Goal: Task Accomplishment & Management: Use online tool/utility

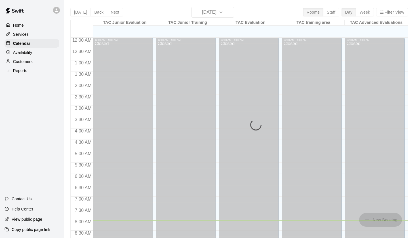
scroll to position [183, 0]
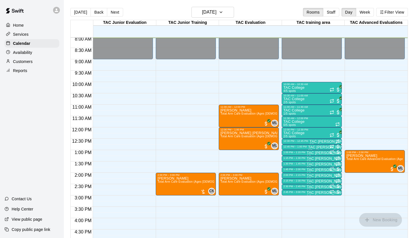
click at [235, 1] on main "[DATE] Back [DATE][DATE] Rooms Staff Day Week Filter View TAC Junior Evaluation…" at bounding box center [241, 123] width 354 height 247
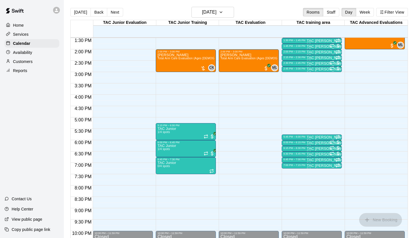
scroll to position [308, 0]
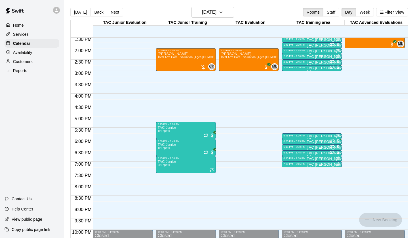
click at [32, 49] on div "Availability" at bounding box center [32, 52] width 55 height 9
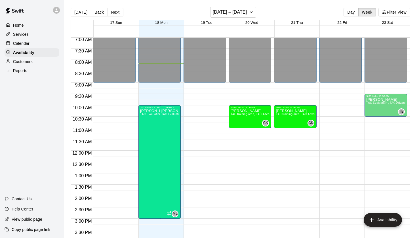
scroll to position [162, 0]
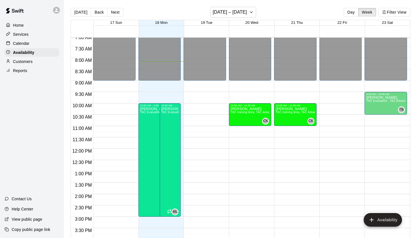
click at [30, 25] on div "Home" at bounding box center [32, 25] width 55 height 9
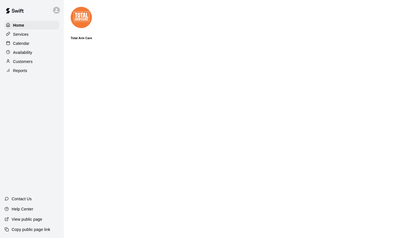
click at [14, 40] on div "Calendar" at bounding box center [32, 43] width 55 height 9
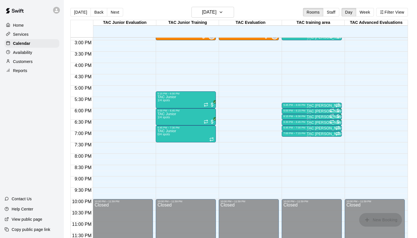
scroll to position [339, 0]
click at [23, 67] on div "Reports" at bounding box center [32, 70] width 55 height 9
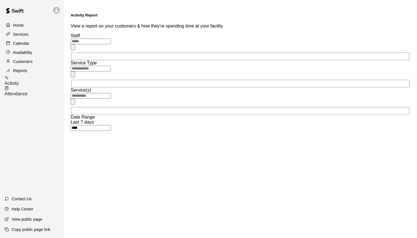
click at [40, 89] on div "Attendance" at bounding box center [34, 91] width 59 height 11
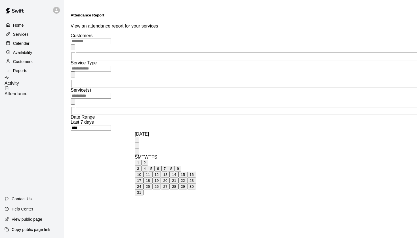
click at [153, 184] on button "18" at bounding box center [148, 181] width 9 height 6
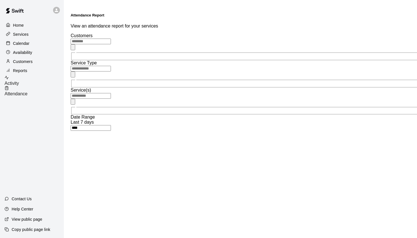
type input "**********"
type input "******"
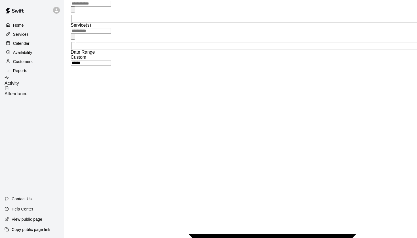
scroll to position [66, 0]
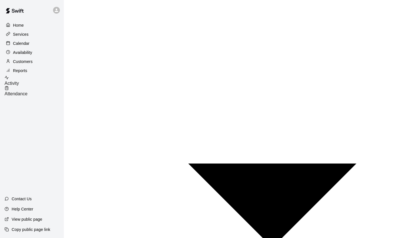
scroll to position [256, 0]
